Goal: Information Seeking & Learning: Compare options

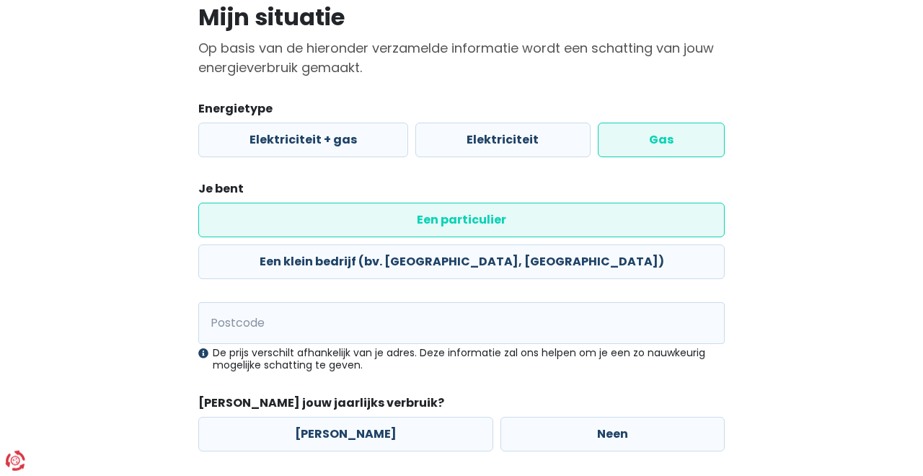
scroll to position [160, 0]
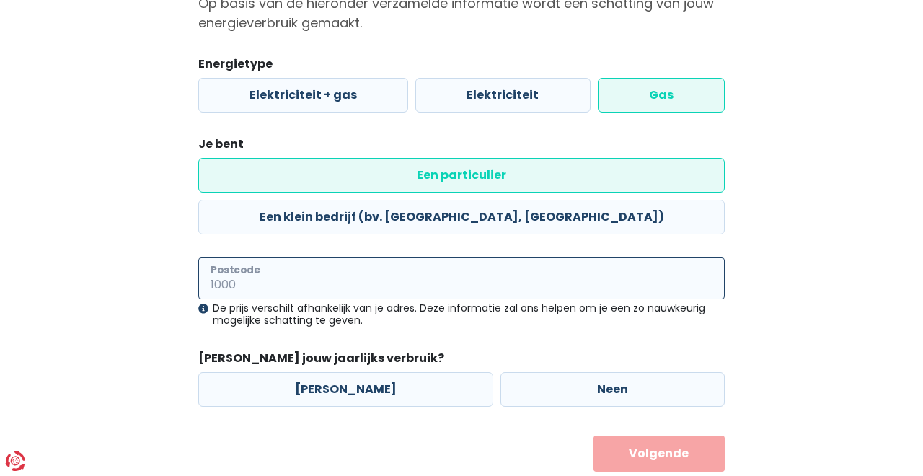
click at [590, 257] on input "Postcode" at bounding box center [461, 278] width 526 height 42
type input "9270"
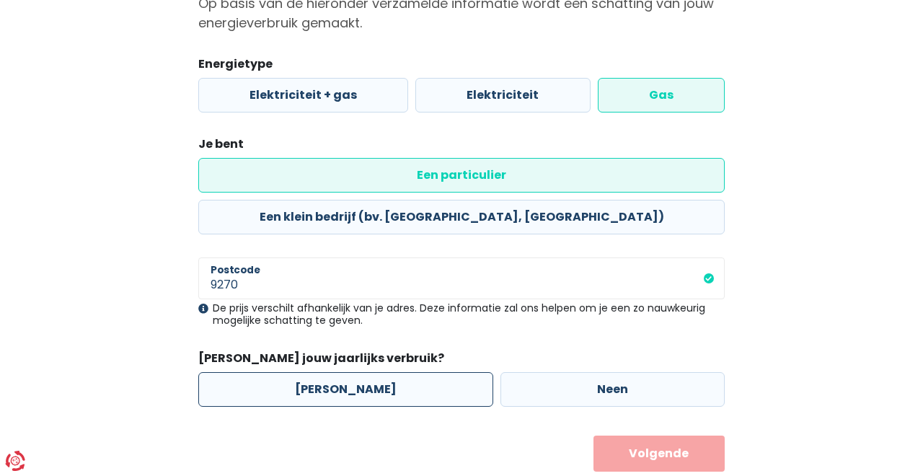
click at [365, 372] on label "[PERSON_NAME]" at bounding box center [345, 389] width 295 height 35
click at [365, 372] on input "[PERSON_NAME]" at bounding box center [345, 389] width 295 height 35
radio input "true"
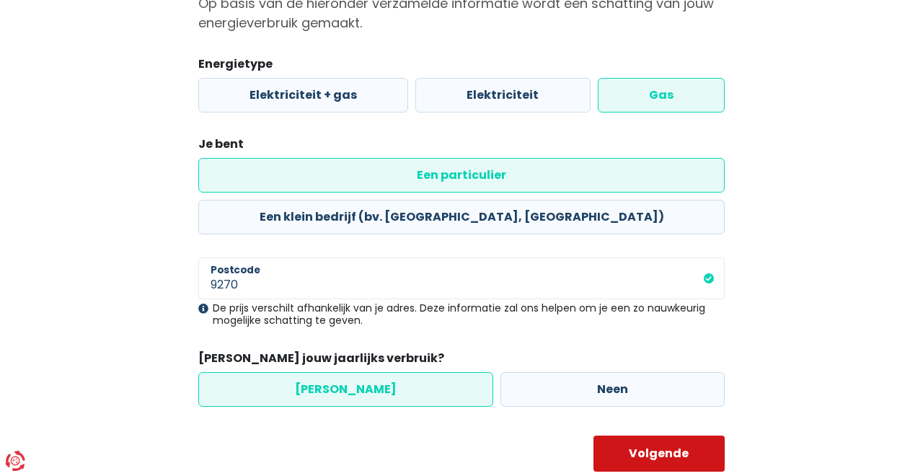
click at [636, 435] on button "Volgende" at bounding box center [659, 453] width 132 height 36
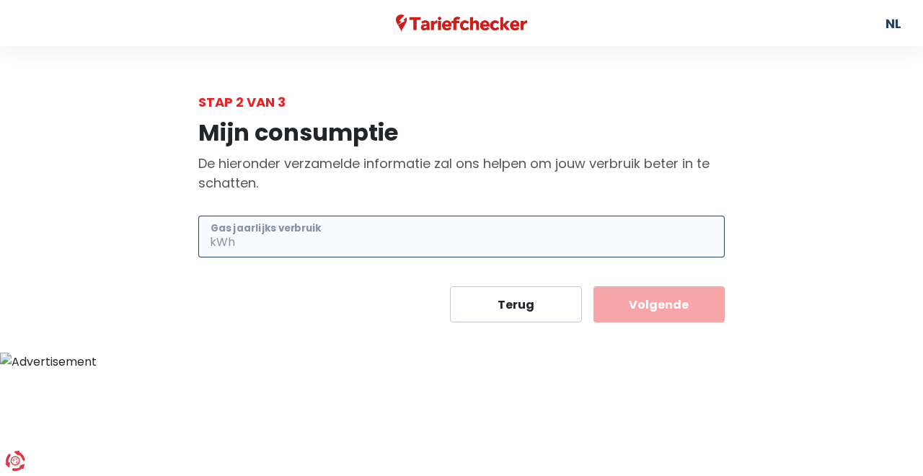
click at [323, 247] on input "Gas jaarlijks verbruik" at bounding box center [481, 237] width 487 height 42
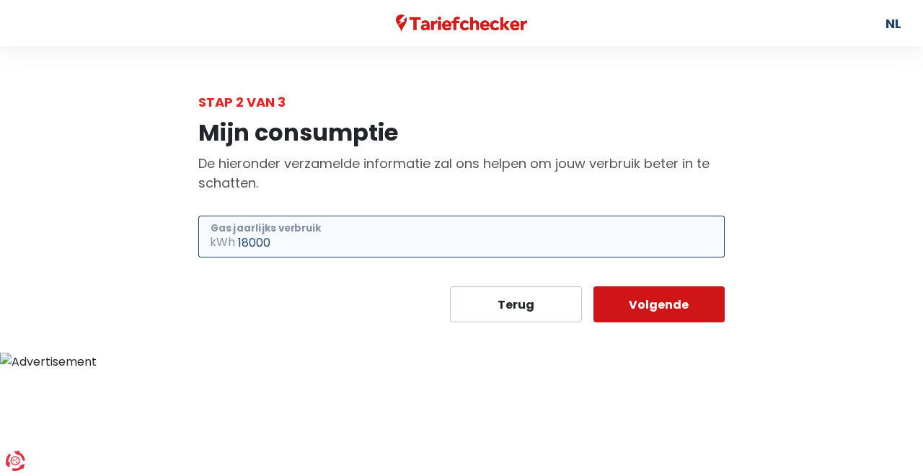
type input "18000"
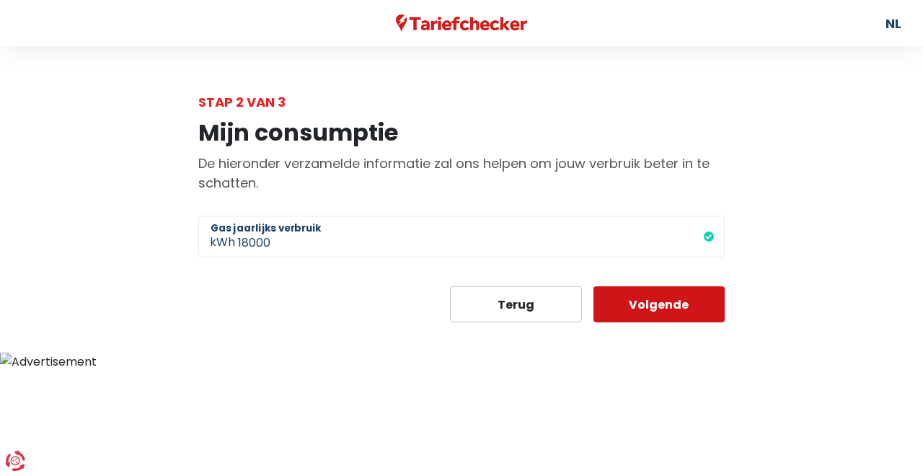
click at [657, 303] on button "Volgende" at bounding box center [659, 304] width 132 height 36
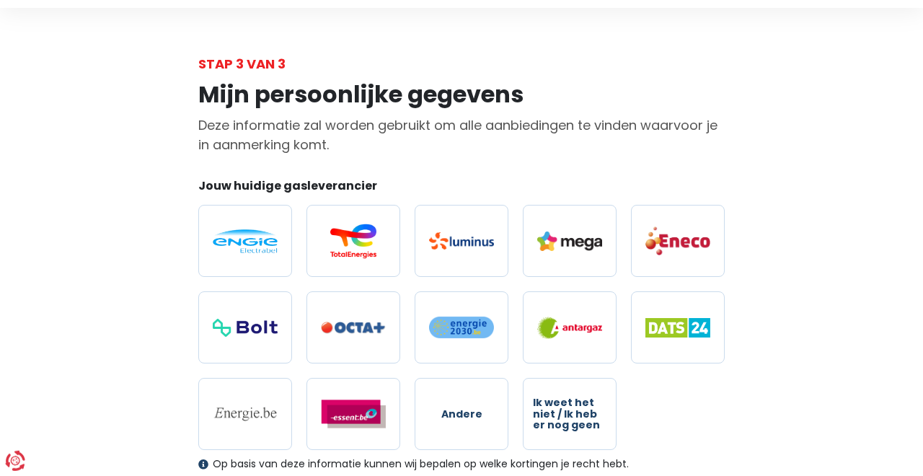
scroll to position [82, 0]
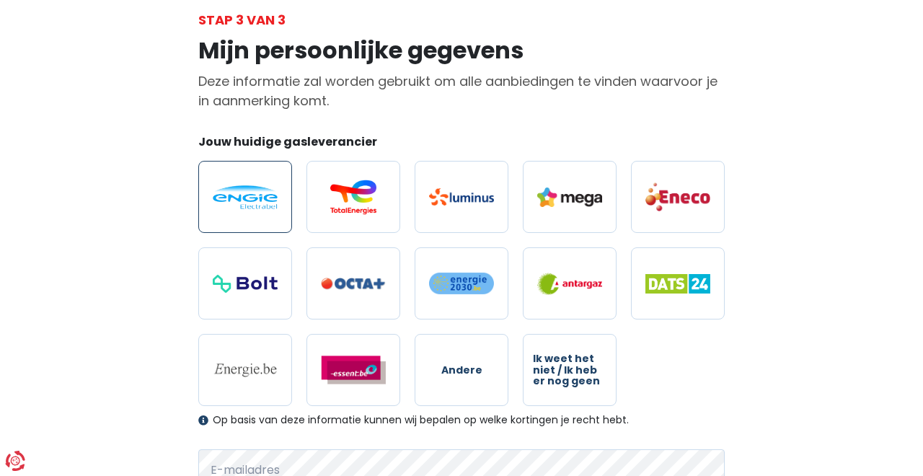
click at [267, 184] on label at bounding box center [245, 197] width 94 height 72
click at [267, 184] on input "radio" at bounding box center [245, 197] width 94 height 72
radio input "true"
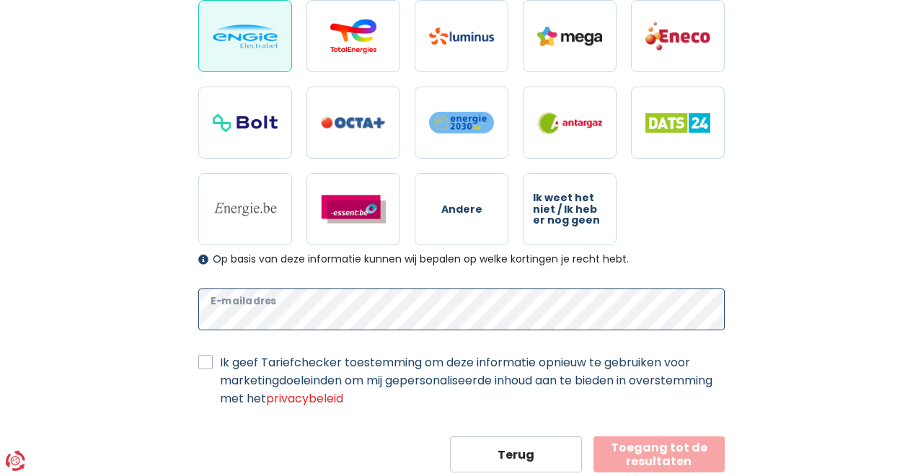
scroll to position [283, 0]
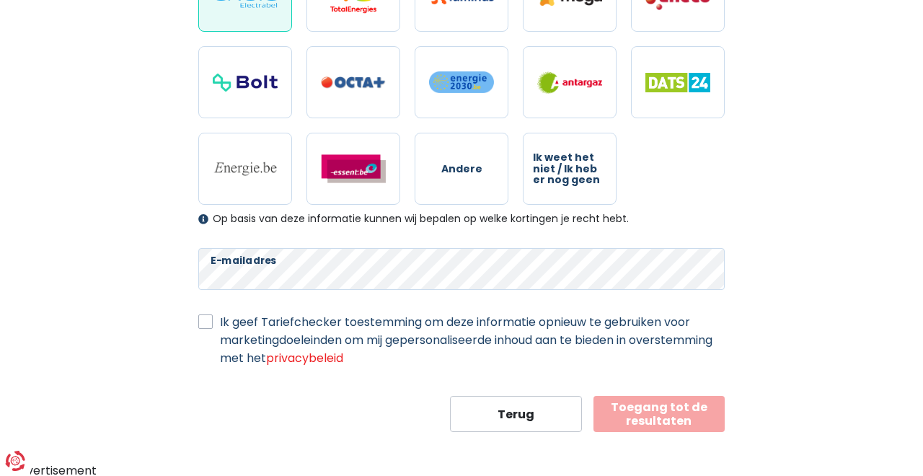
drag, startPoint x: 515, startPoint y: 345, endPoint x: 453, endPoint y: 333, distance: 63.9
click at [515, 345] on label "Ik geef Tariefchecker toestemming om deze informatie opnieuw te gebruiken voor …" at bounding box center [472, 340] width 505 height 54
click at [220, 319] on label "Ik geef Tariefchecker toestemming om deze informatie opnieuw te gebruiken voor …" at bounding box center [472, 340] width 505 height 54
click at [204, 319] on input "Ik geef Tariefchecker toestemming om deze informatie opnieuw te gebruiken voor …" at bounding box center [205, 320] width 14 height 14
checkbox input "true"
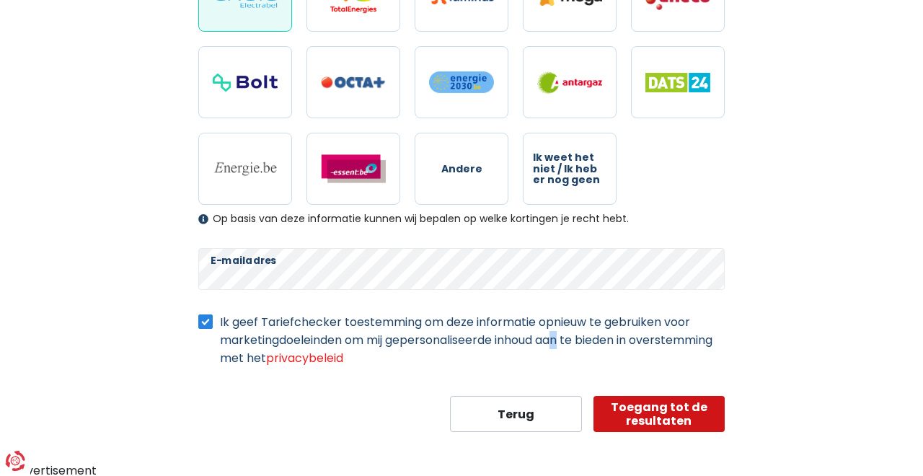
click at [673, 399] on button "Toegang tot de resultaten" at bounding box center [659, 414] width 132 height 36
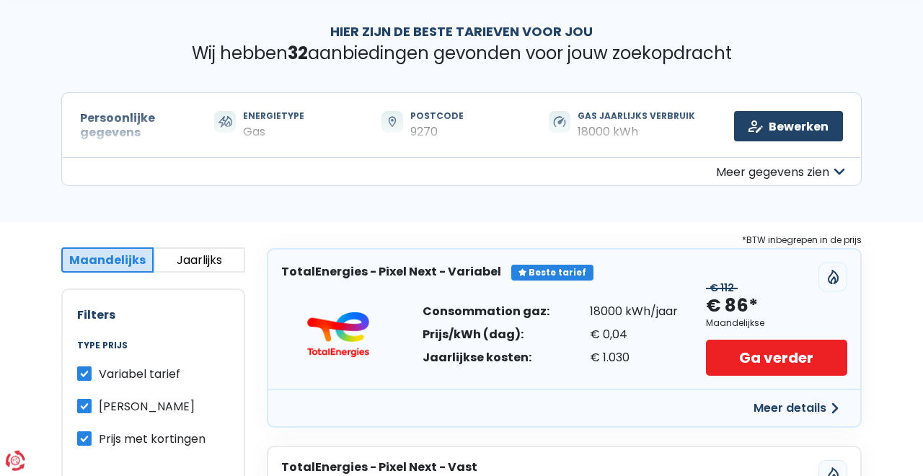
scroll to position [82, 0]
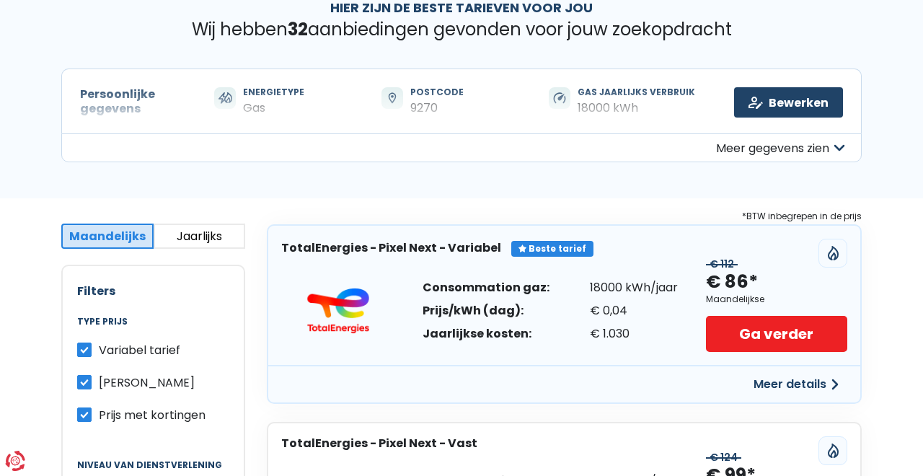
click at [198, 236] on button "Jaarlijks" at bounding box center [200, 235] width 92 height 25
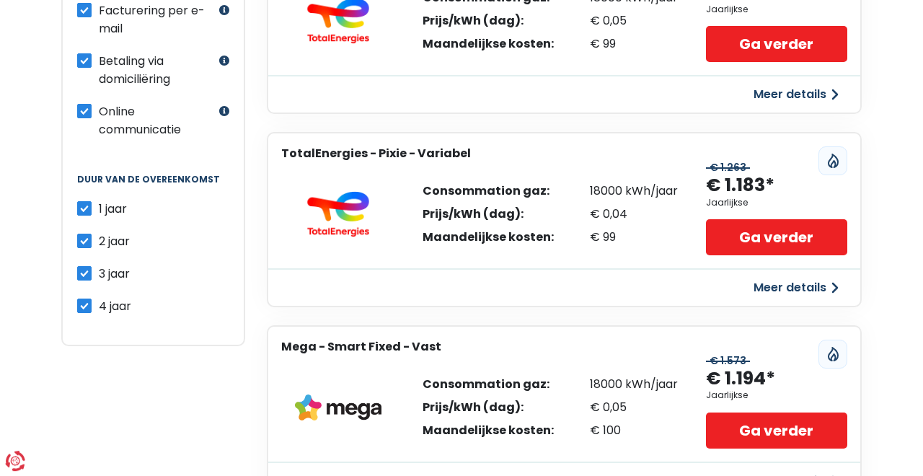
scroll to position [411, 0]
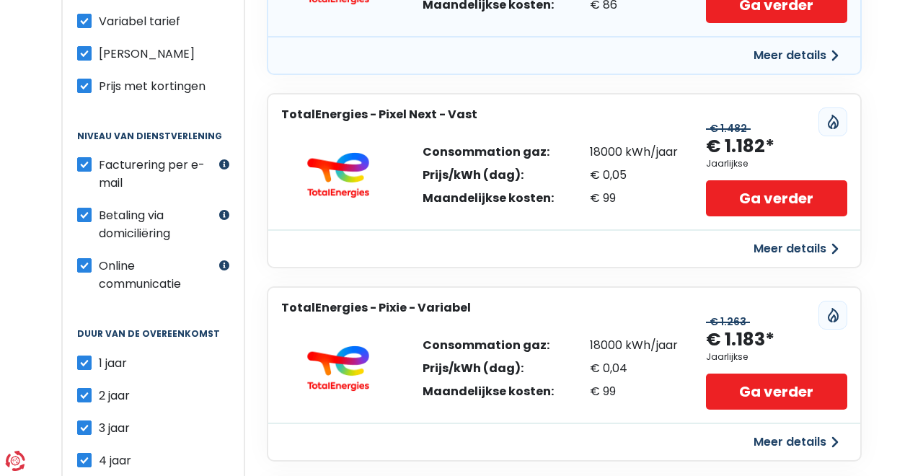
drag, startPoint x: 89, startPoint y: 385, endPoint x: 87, endPoint y: 396, distance: 11.0
click at [99, 386] on label "2 jaar" at bounding box center [114, 395] width 31 height 18
click at [87, 386] on input "2 jaar" at bounding box center [84, 393] width 14 height 14
checkbox input "false"
click at [99, 419] on label "3 jaar" at bounding box center [114, 428] width 31 height 18
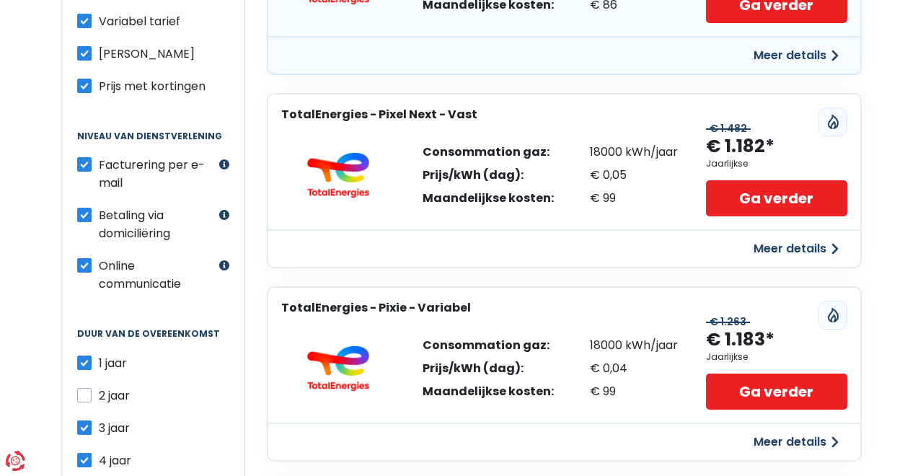
click at [86, 419] on input "3 jaar" at bounding box center [84, 426] width 14 height 14
checkbox input "false"
click at [99, 457] on label "4 jaar" at bounding box center [115, 460] width 32 height 18
click at [84, 457] on input "4 jaar" at bounding box center [84, 458] width 14 height 14
checkbox input "false"
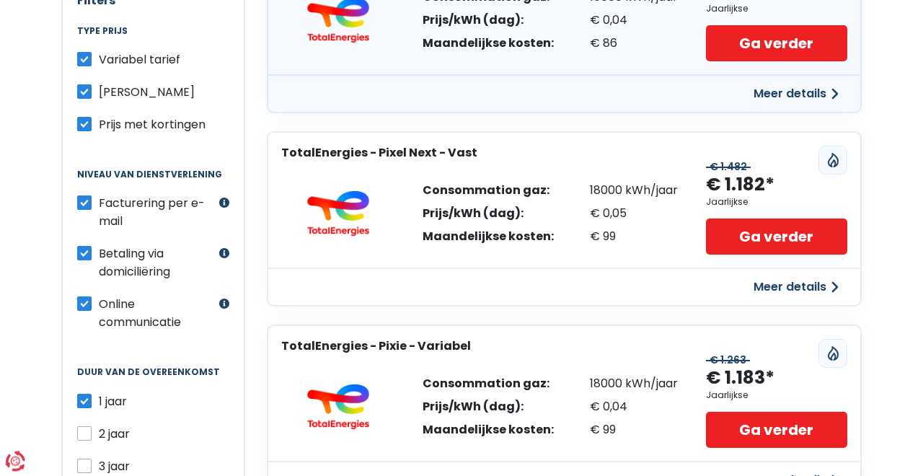
scroll to position [397, 0]
